Goal: Task Accomplishment & Management: Use online tool/utility

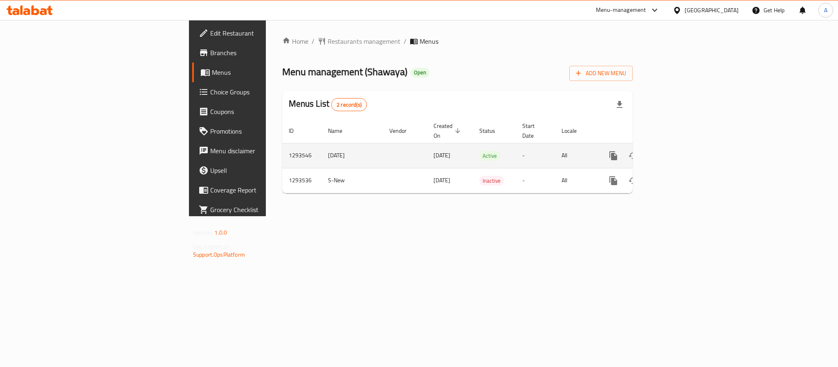
click at [677, 151] on icon "enhanced table" at bounding box center [672, 156] width 10 height 10
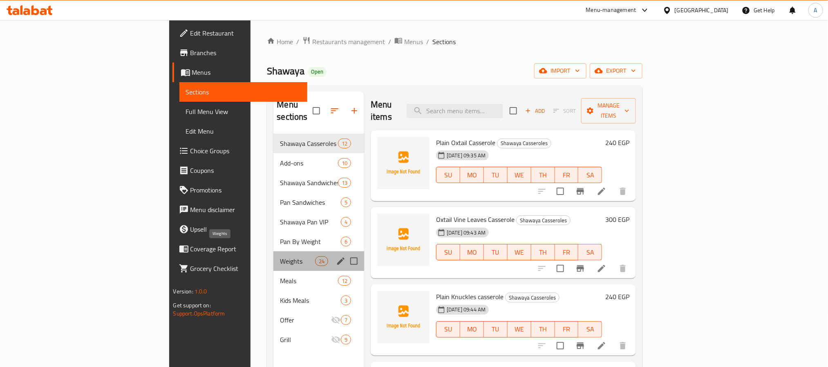
click at [280, 256] on span "Weights" at bounding box center [297, 261] width 35 height 10
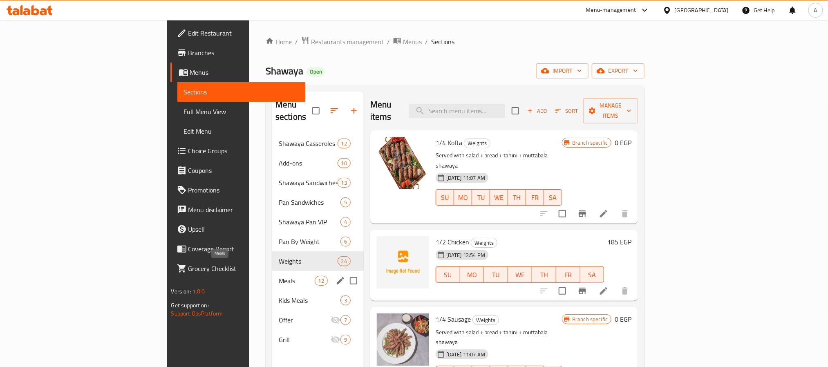
click at [279, 276] on span "Meals" at bounding box center [297, 281] width 36 height 10
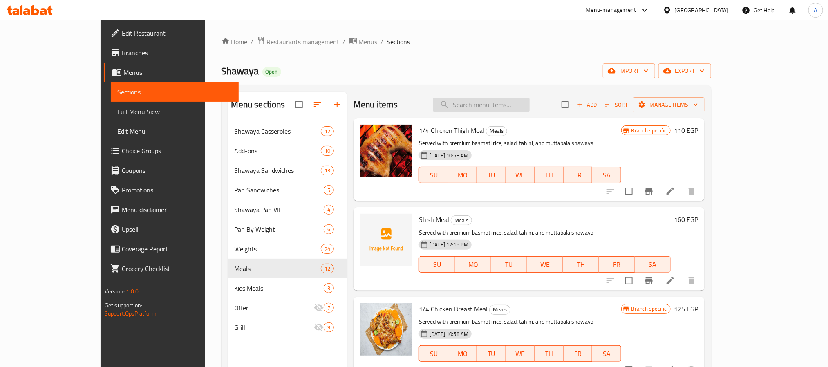
click at [492, 101] on input "search" at bounding box center [481, 105] width 97 height 14
paste input "Shawaya Grilled Sausage Sandwich"
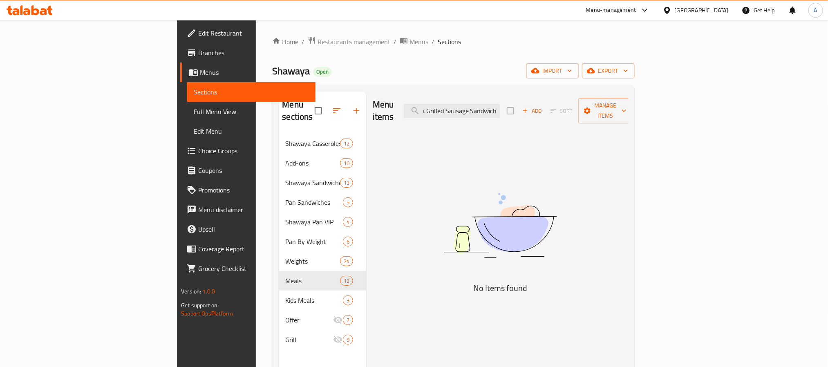
scroll to position [0, 23]
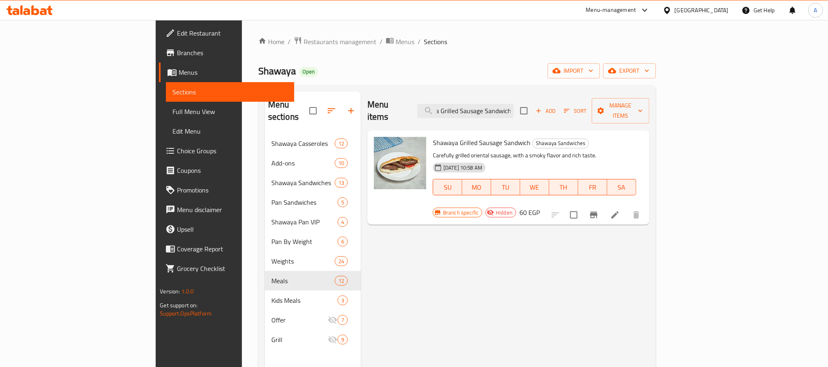
type input "Shawaya Grilled Sausage Sandwich"
click at [620, 210] on icon at bounding box center [616, 215] width 10 height 10
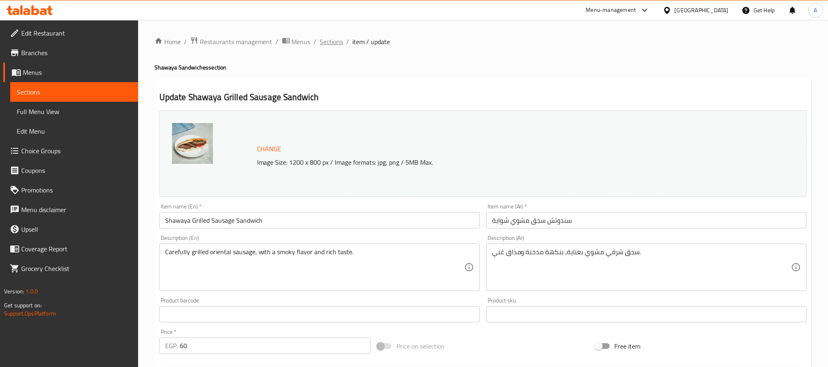
click at [340, 43] on span "Sections" at bounding box center [331, 42] width 23 height 10
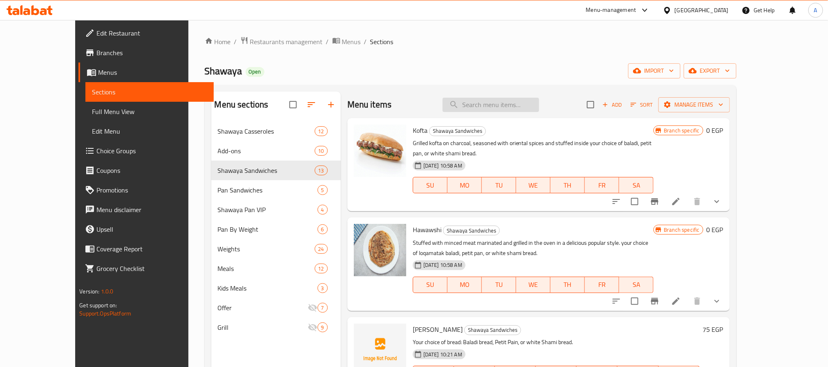
click at [537, 108] on input "search" at bounding box center [491, 105] width 97 height 14
paste input "Shawaya Grilled Sausage Sandwich"
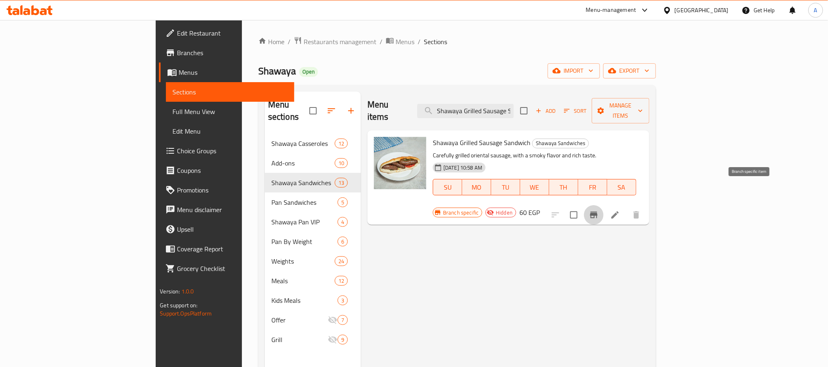
click at [599, 210] on icon "Branch-specific-item" at bounding box center [594, 215] width 10 height 10
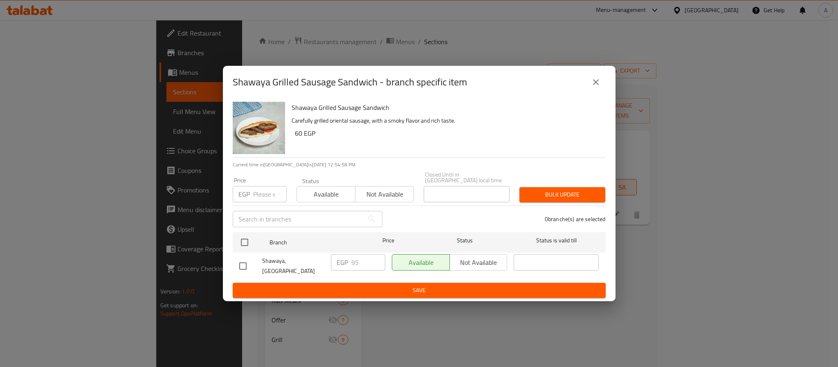
click at [594, 85] on icon "close" at bounding box center [596, 82] width 10 height 10
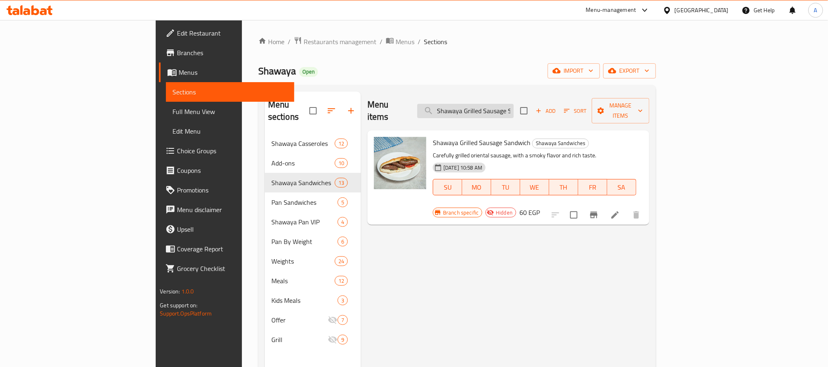
click at [502, 104] on input "Shawaya Grilled Sausage Sandwic" at bounding box center [466, 111] width 97 height 14
paste input "Camel Liver Sandwich"
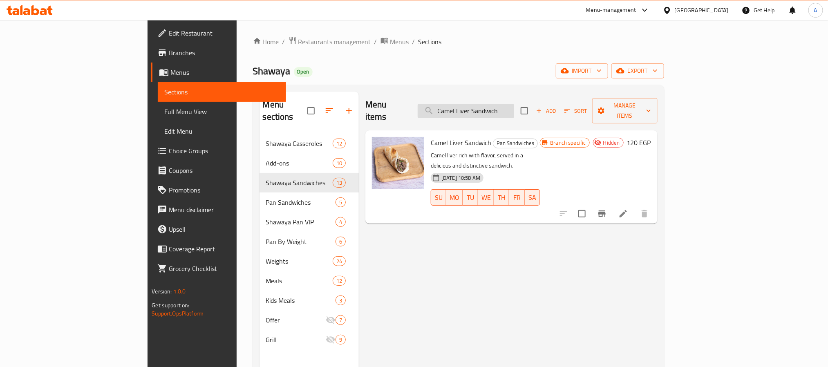
click at [494, 104] on input "Camel Liver Sandwich" at bounding box center [466, 111] width 97 height 14
paste input "Shawaya Gamaly Pan VIP"
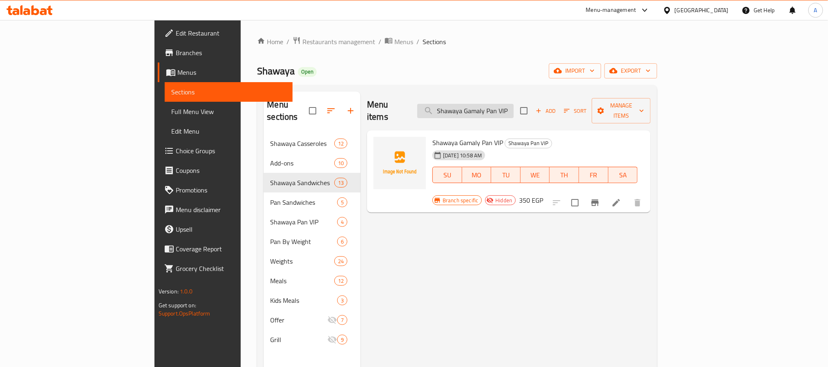
click at [502, 104] on input "Shawaya Gamaly Pan VIP" at bounding box center [466, 111] width 97 height 14
paste input "Gamaly By Weight"
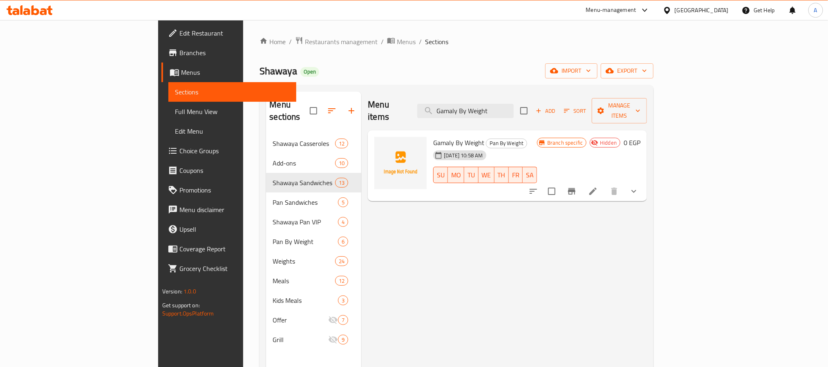
type input "Gamaly By Weight"
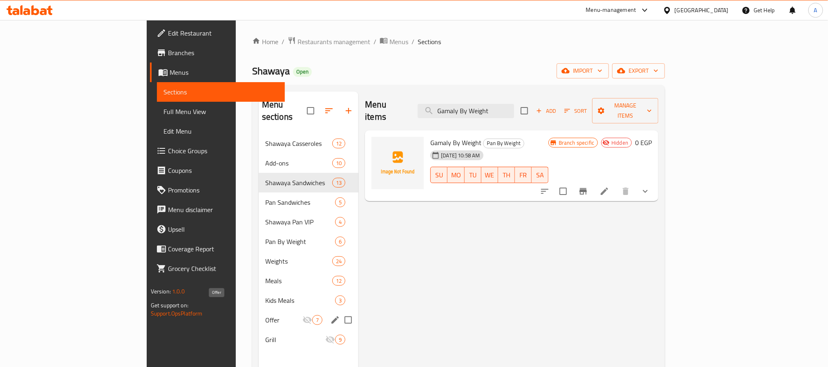
click at [265, 315] on span "Offer" at bounding box center [283, 320] width 37 height 10
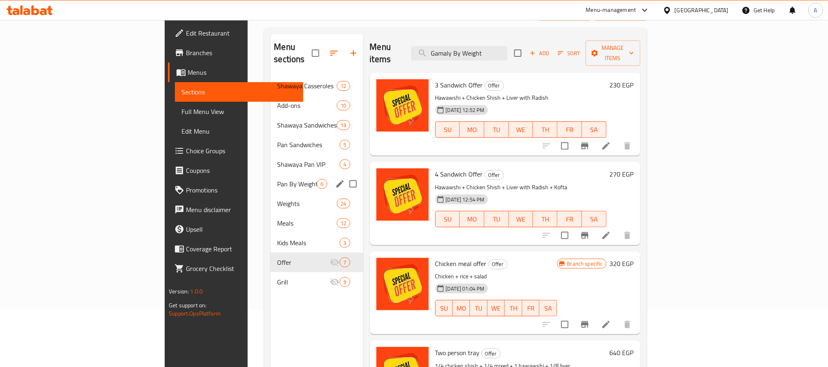
scroll to position [115, 0]
